Goal: Task Accomplishment & Management: Use online tool/utility

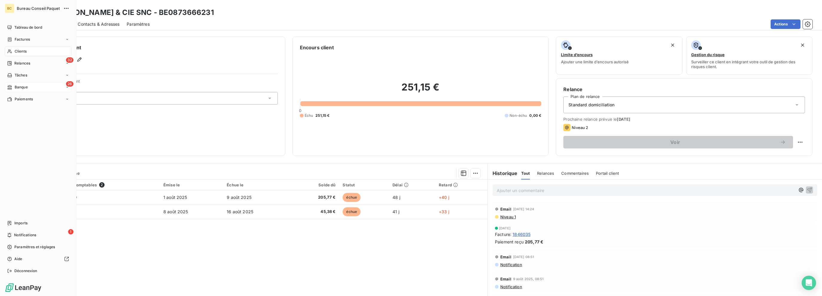
click at [22, 89] on span "Banque" at bounding box center [21, 87] width 13 height 5
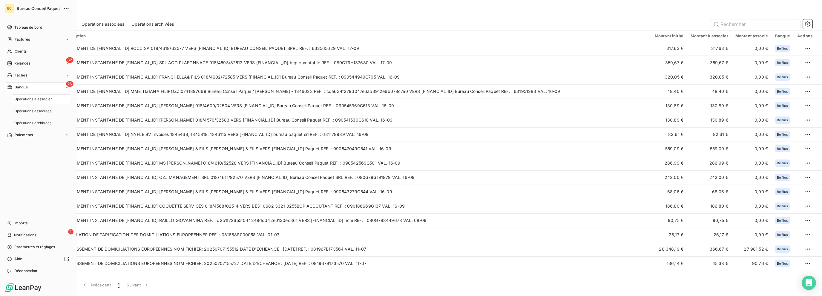
click at [21, 88] on span "Banque" at bounding box center [21, 87] width 13 height 5
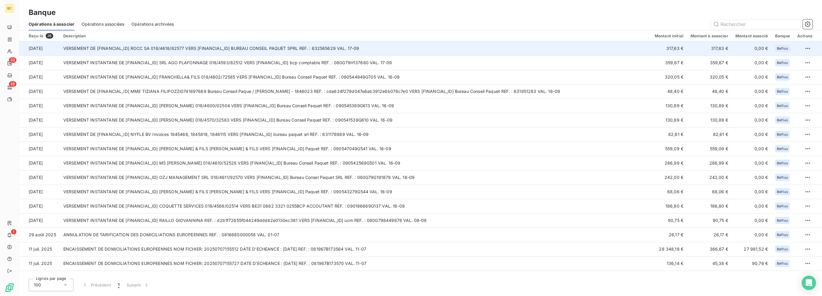
click at [249, 46] on td "VERSEMENT DE [FINANCIAL_ID] ROCC SA 018/4618/62577 VERS [FINANCIAL_ID] BUREAU C…" at bounding box center [355, 48] width 591 height 14
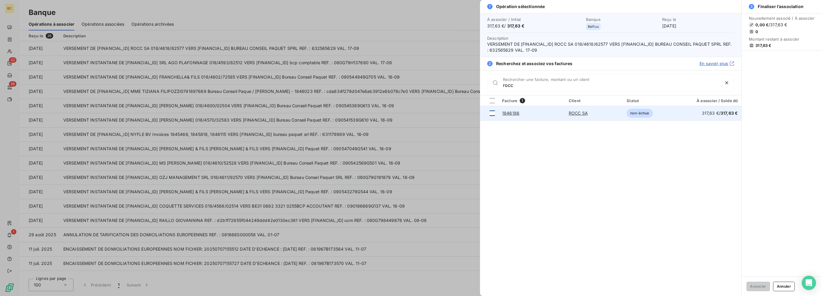
type input "rocc"
click at [495, 112] on div at bounding box center [492, 113] width 5 height 5
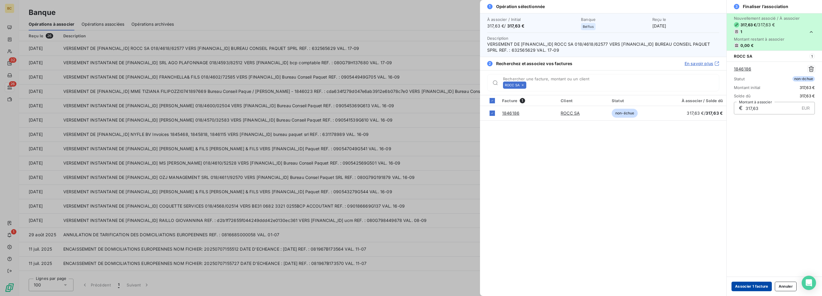
click at [741, 286] on button "Associer 1 facture" at bounding box center [752, 287] width 40 height 10
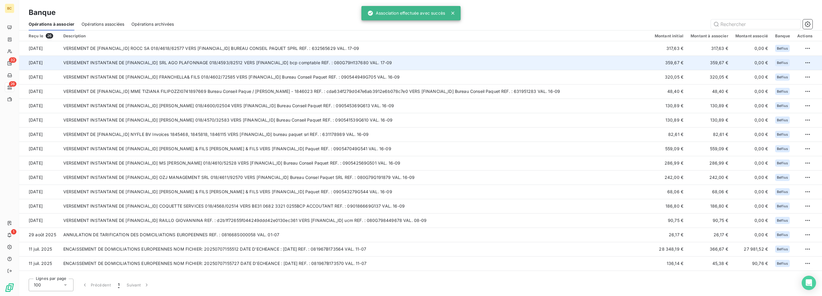
click at [218, 62] on td "VERSEMENT INSTANTANE DE [FINANCIAL_ID] SRL AGO PLAFONNAGE 018/4593/82512 VERS […" at bounding box center [355, 63] width 591 height 14
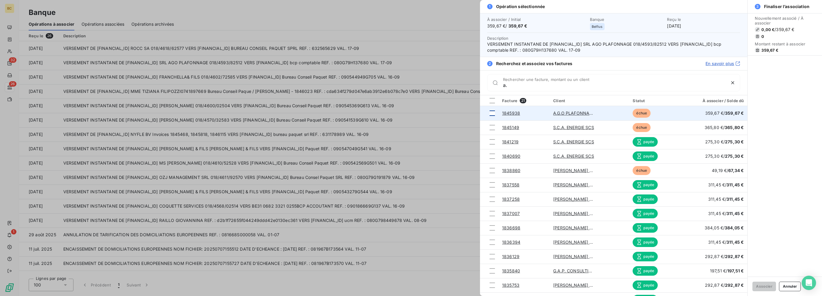
type input "a."
click at [492, 113] on div at bounding box center [492, 113] width 5 height 5
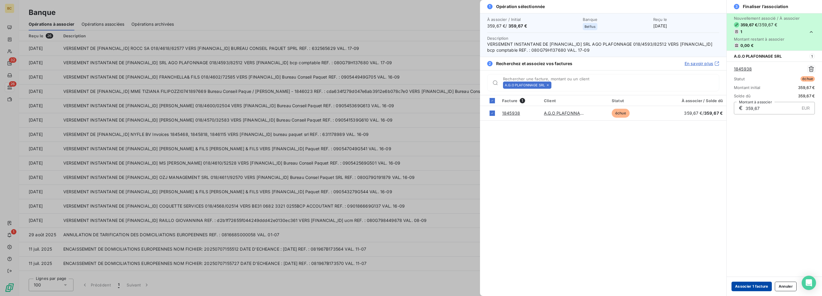
click at [752, 286] on button "Associer 1 facture" at bounding box center [752, 287] width 40 height 10
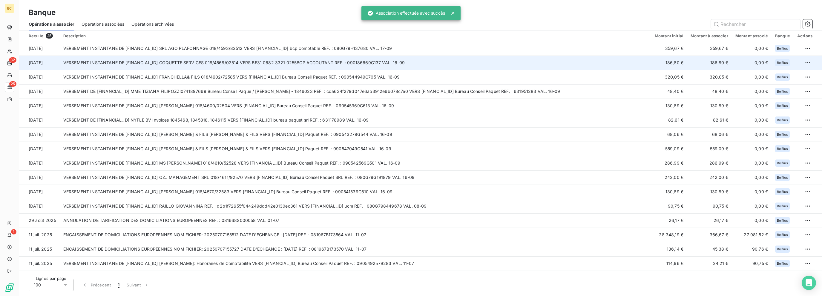
click at [220, 64] on td "VERSEMENT INSTANTANE DE [FINANCIAL_ID] COQUETTE SERVICES 018/4568/02514 VERS BE…" at bounding box center [355, 63] width 591 height 14
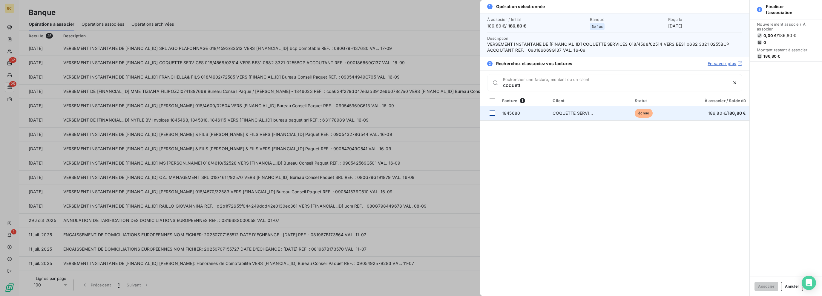
type input "coquett"
click at [491, 112] on div at bounding box center [492, 113] width 5 height 5
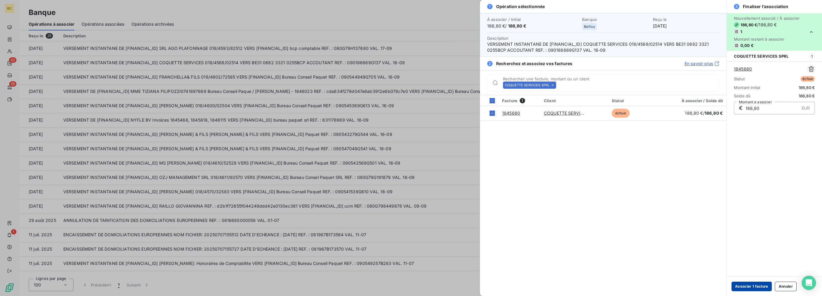
click at [753, 285] on button "Associer 1 facture" at bounding box center [752, 287] width 40 height 10
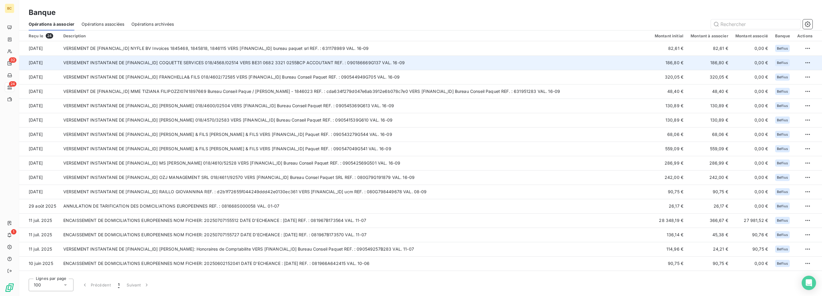
click at [196, 59] on td "VERSEMENT INSTANTANE DE [FINANCIAL_ID] COQUETTE SERVICES 018/4568/02514 VERS BE…" at bounding box center [355, 63] width 591 height 14
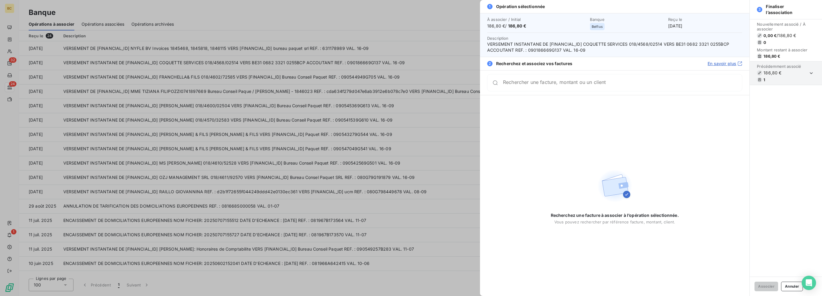
type input "c"
